Goal: Navigation & Orientation: Find specific page/section

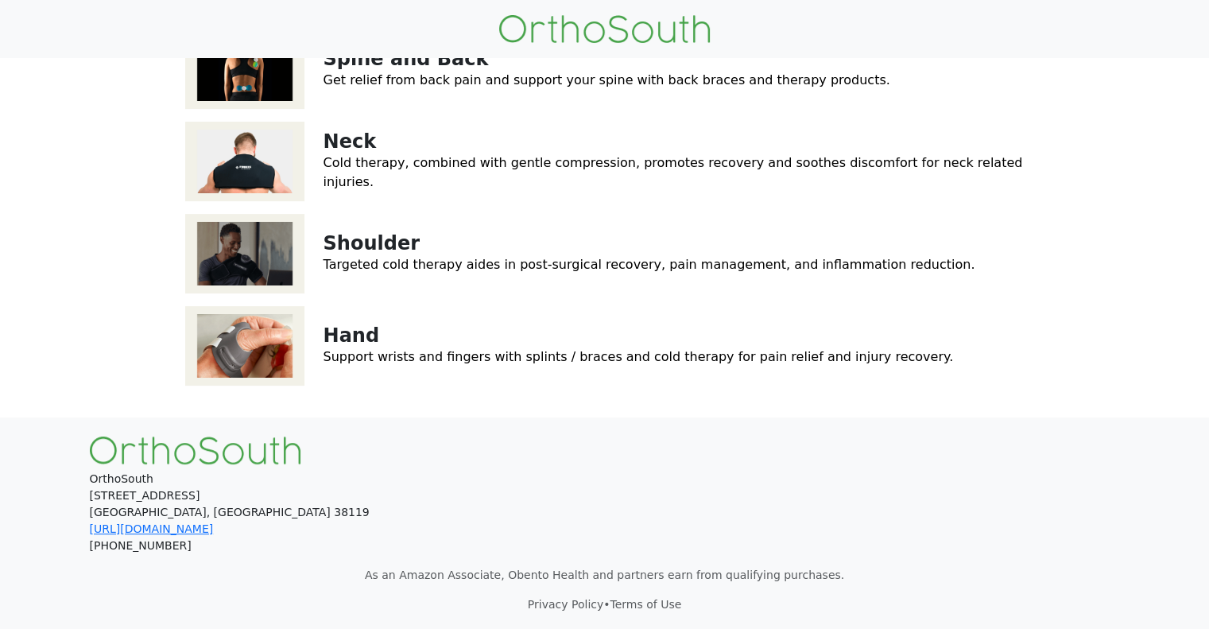
scroll to position [77, 0]
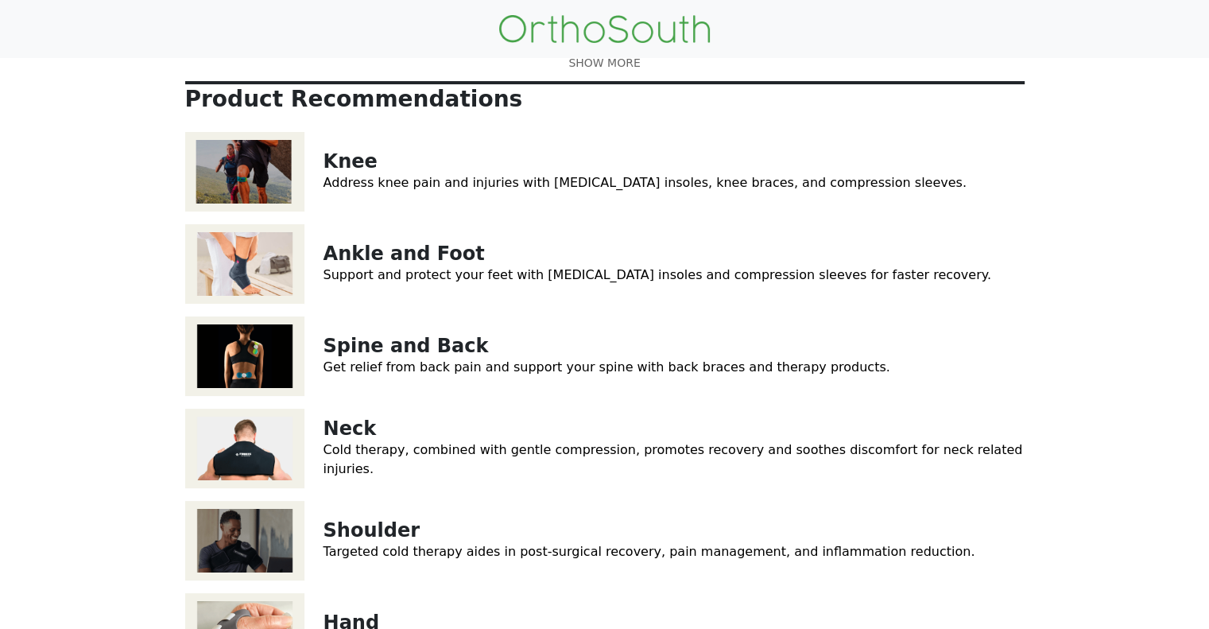
click at [612, 72] on link at bounding box center [604, 63] width 839 height 17
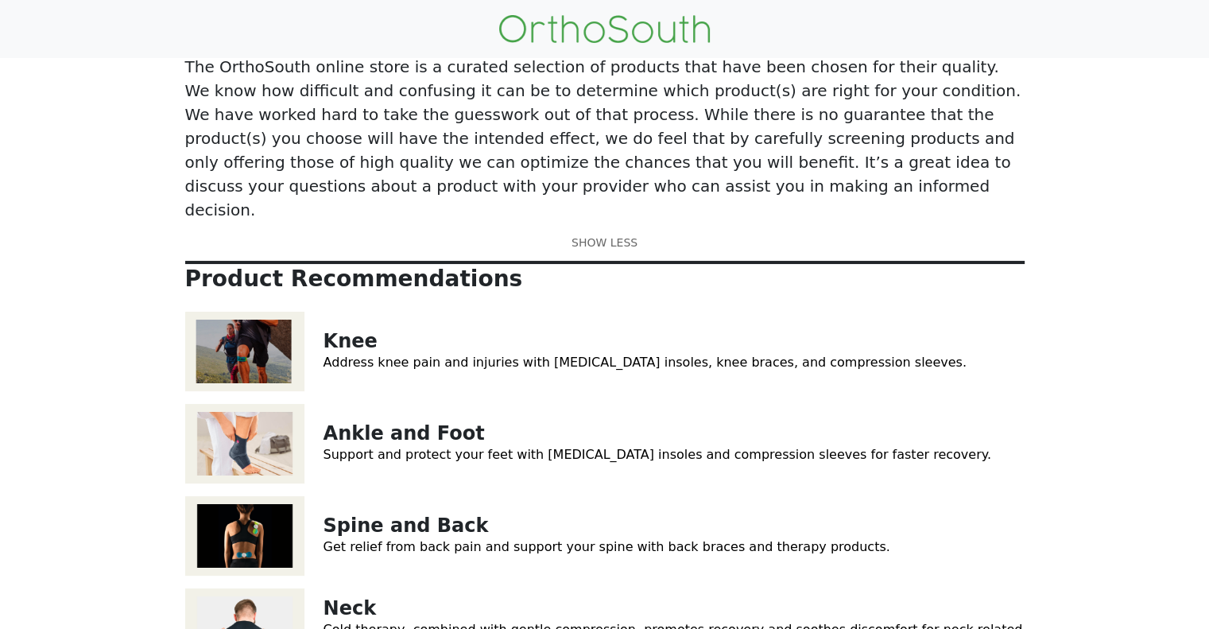
click at [377, 447] on link "Support and protect your feet with orthotic insoles and compression sleeves for…" at bounding box center [657, 454] width 668 height 15
click at [258, 331] on img at bounding box center [244, 351] width 119 height 79
click at [238, 505] on img at bounding box center [244, 535] width 119 height 79
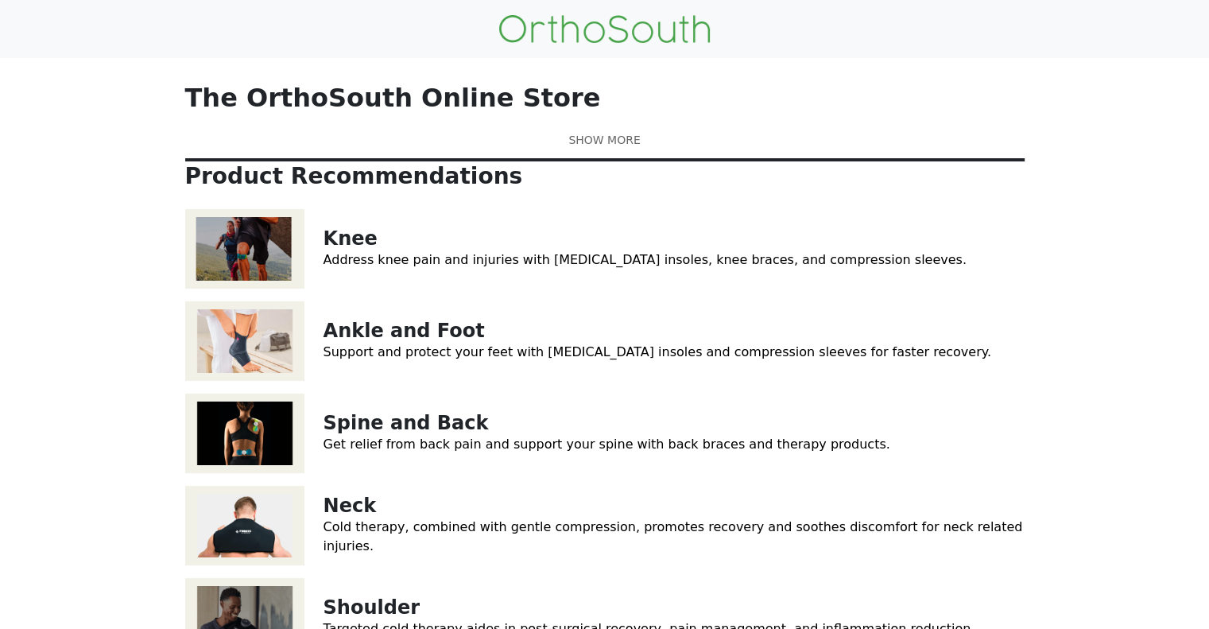
scroll to position [448, 0]
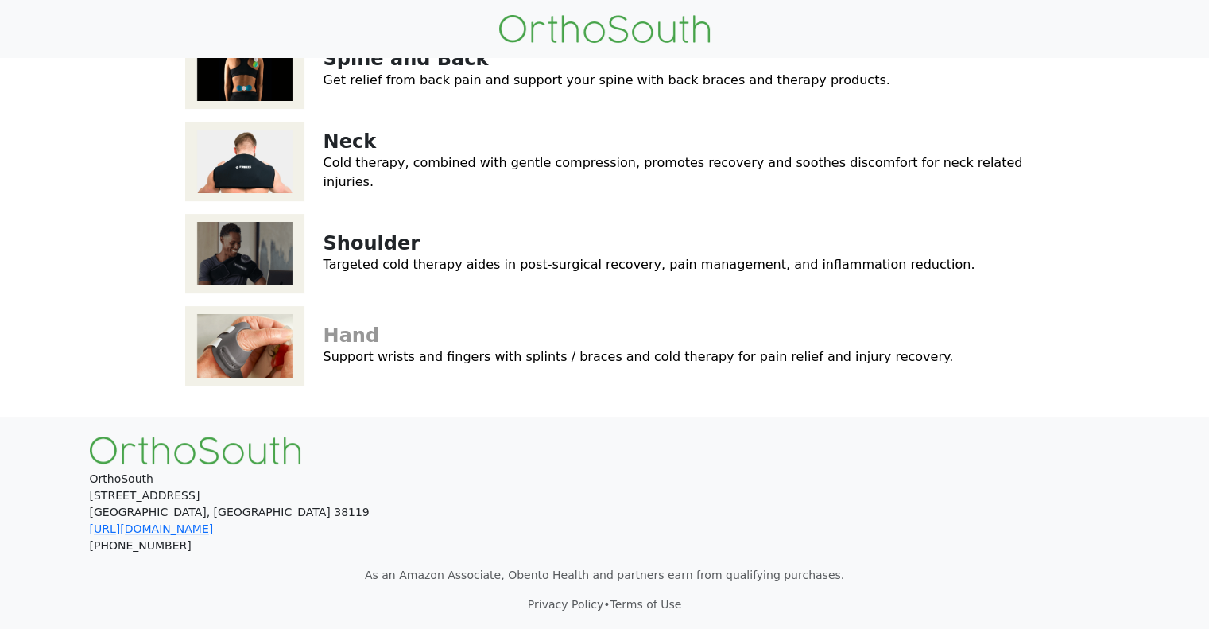
click at [346, 331] on link "Hand" at bounding box center [351, 335] width 56 height 22
